Goal: Information Seeking & Learning: Learn about a topic

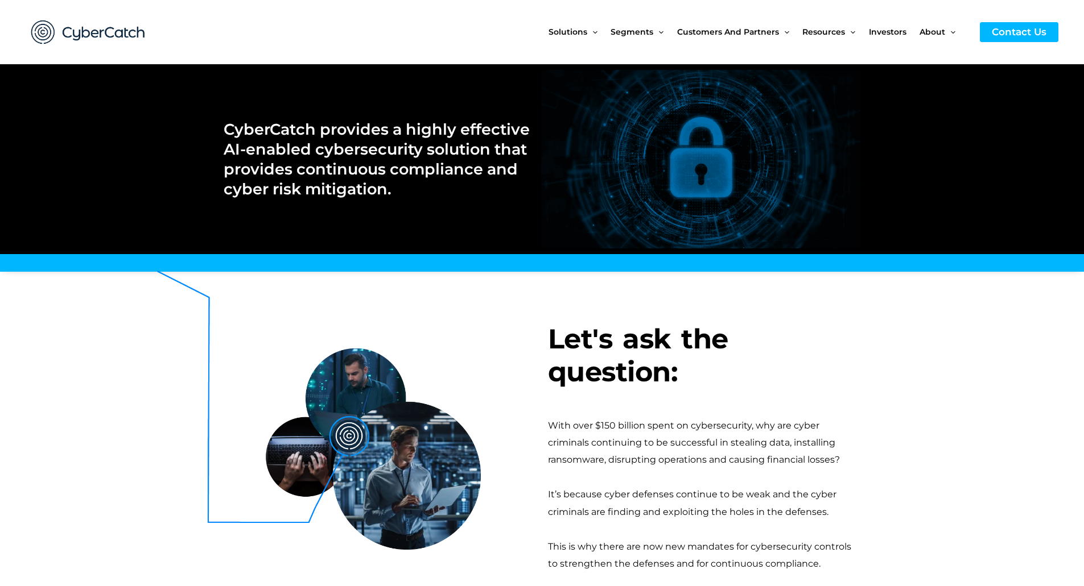
click at [776, 339] on h3 "Let's ask the question:" at bounding box center [704, 355] width 313 height 65
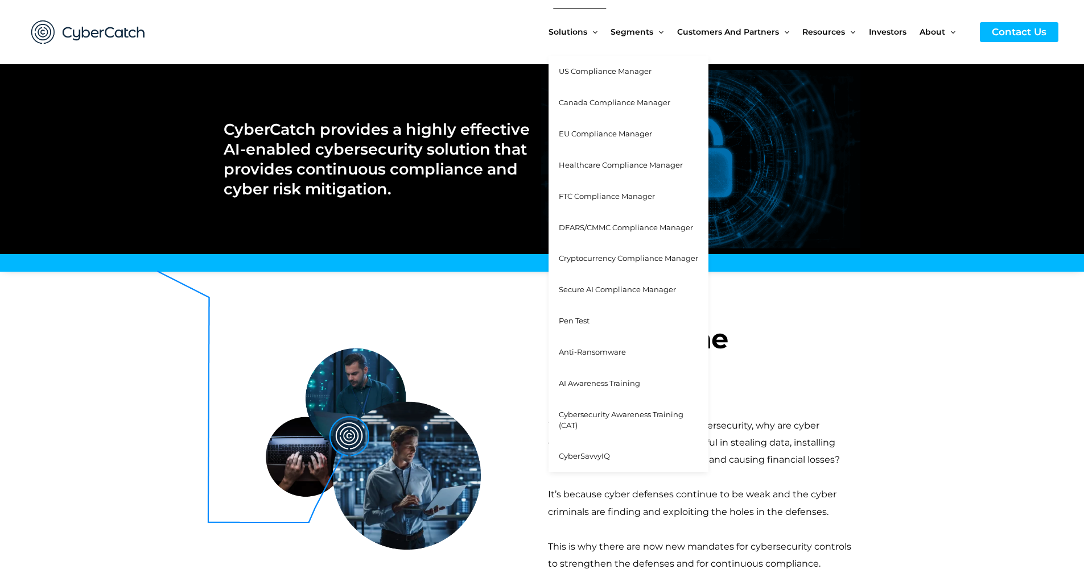
click at [619, 102] on span "Canada Compliance Manager" at bounding box center [614, 102] width 111 height 9
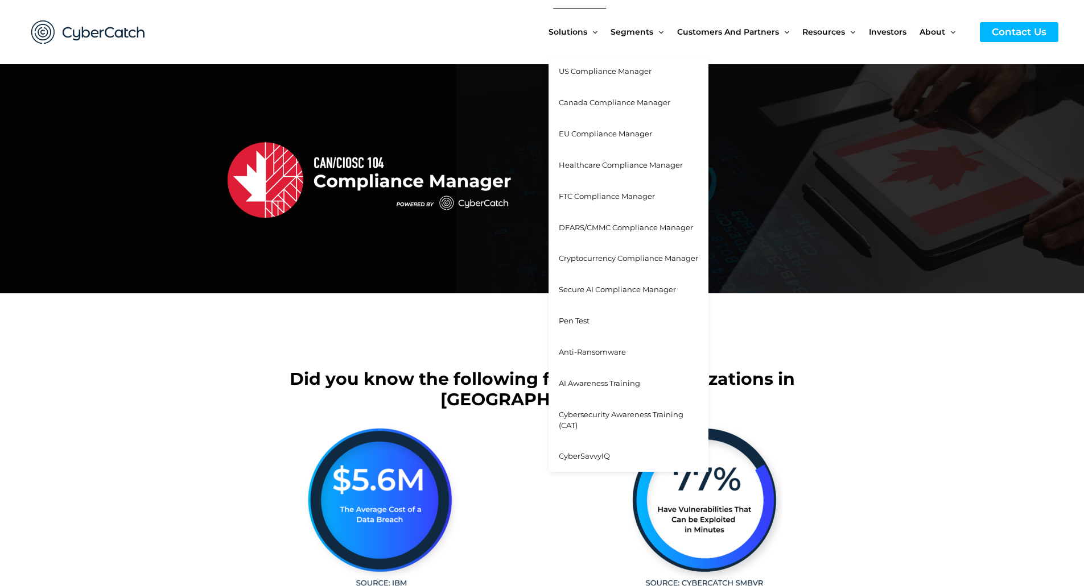
click at [586, 324] on span "Pen Test" at bounding box center [574, 320] width 31 height 9
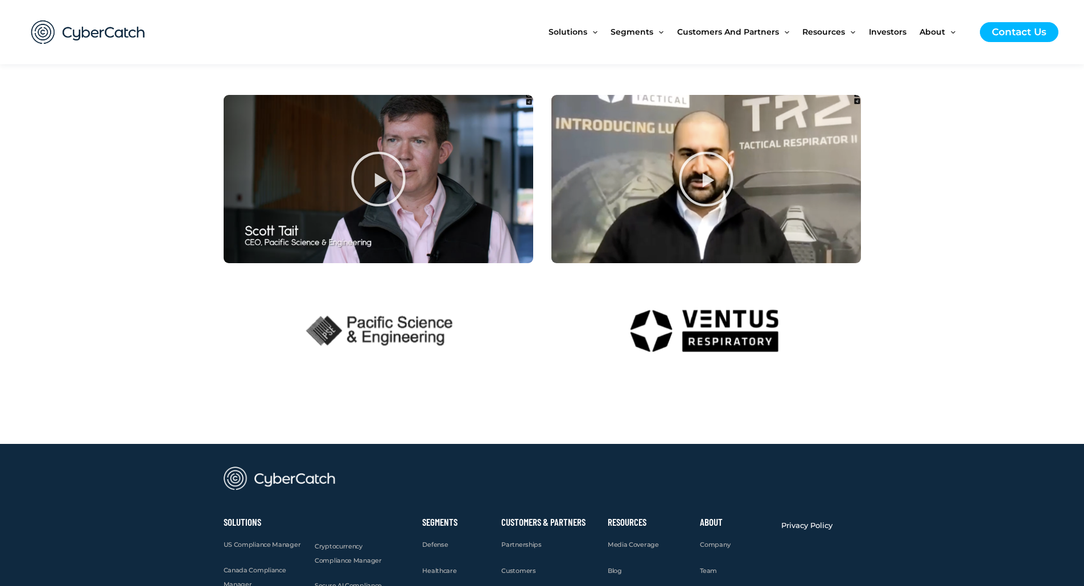
scroll to position [2019, 0]
